Goal: Information Seeking & Learning: Learn about a topic

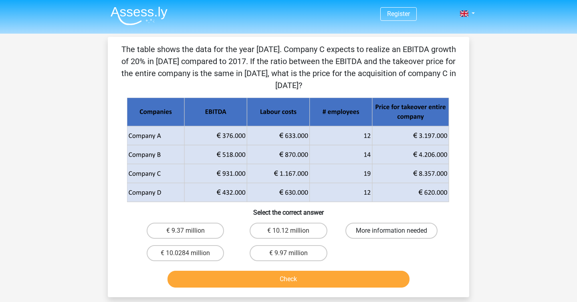
click at [388, 230] on label "More information needed" at bounding box center [392, 231] width 92 height 16
click at [392, 231] on input "More information needed" at bounding box center [394, 233] width 5 height 5
radio input "true"
click at [349, 288] on button "Check" at bounding box center [289, 279] width 243 height 17
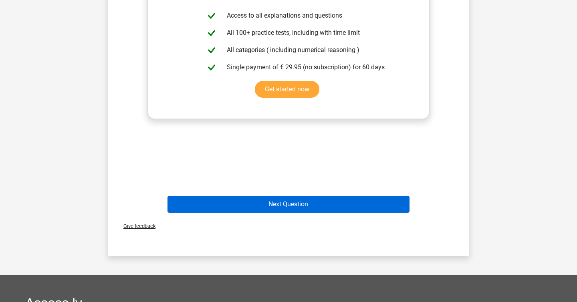
click at [313, 207] on button "Next Question" at bounding box center [289, 204] width 243 height 17
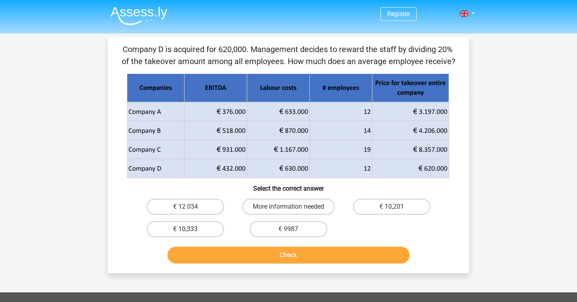
click at [205, 230] on label "€ 10,333" at bounding box center [185, 229] width 77 height 16
click at [191, 230] on input "€ 10,333" at bounding box center [188, 231] width 5 height 5
radio input "true"
click at [306, 256] on button "Check" at bounding box center [289, 255] width 243 height 17
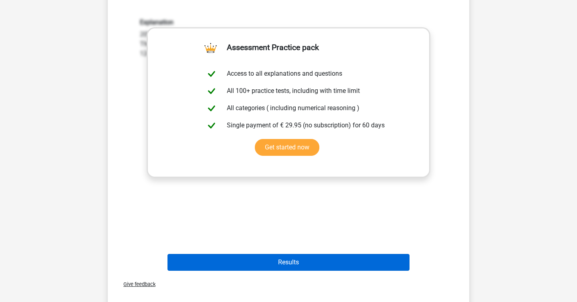
scroll to position [264, 0]
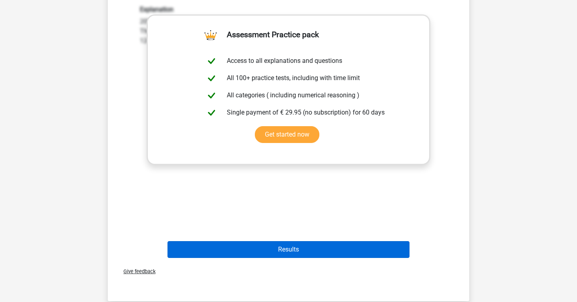
click at [294, 253] on button "Results" at bounding box center [289, 249] width 243 height 17
